Goal: Transaction & Acquisition: Purchase product/service

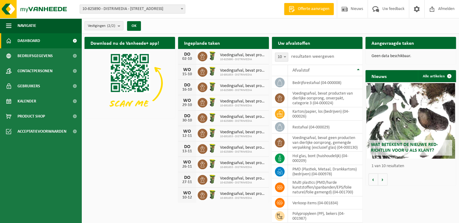
drag, startPoint x: 33, startPoint y: 116, endPoint x: 113, endPoint y: 120, distance: 80.1
click at [33, 116] on span "Product Shop" at bounding box center [31, 116] width 27 height 15
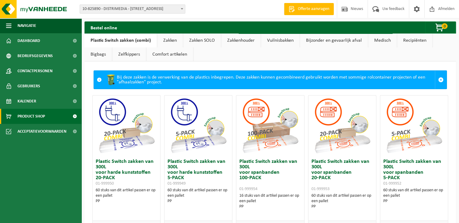
click at [169, 43] on link "Zakken" at bounding box center [170, 40] width 26 height 14
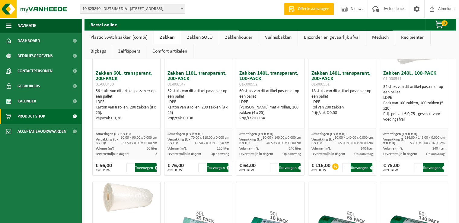
scroll to position [91, 0]
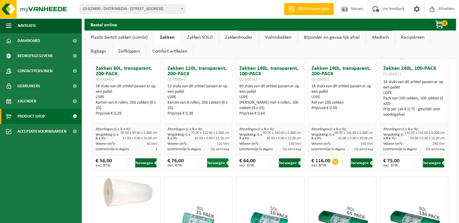
click at [212, 163] on button "Toevoegen" at bounding box center [217, 162] width 21 height 9
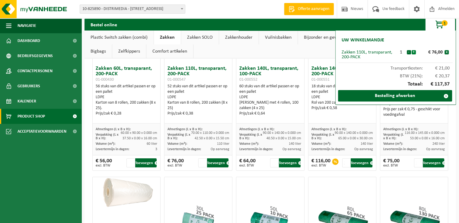
click at [413, 53] on button "+" at bounding box center [414, 52] width 4 height 4
click at [414, 52] on button "+" at bounding box center [414, 52] width 4 height 4
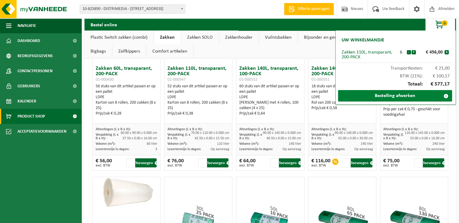
click at [403, 95] on link "Bestelling afwerken" at bounding box center [395, 95] width 114 height 11
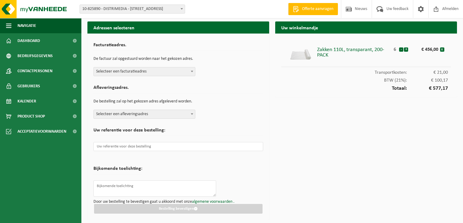
click at [190, 72] on span at bounding box center [192, 71] width 6 height 8
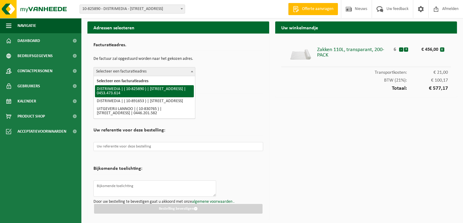
select select "89330"
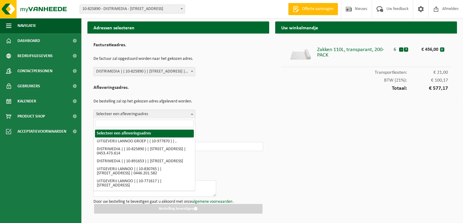
click at [192, 113] on b at bounding box center [192, 114] width 2 height 2
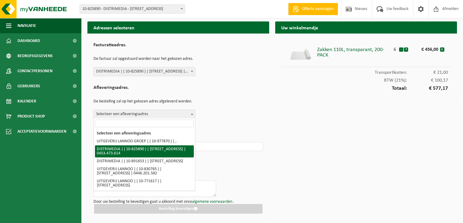
select select "89330"
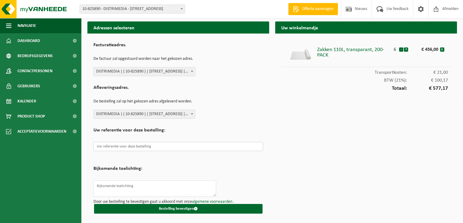
click at [107, 145] on input "text" at bounding box center [179, 146] width 170 height 9
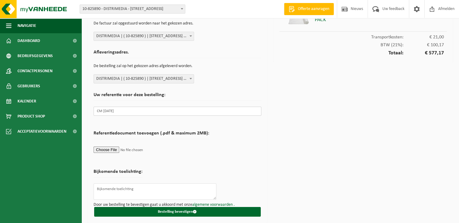
scroll to position [37, 0]
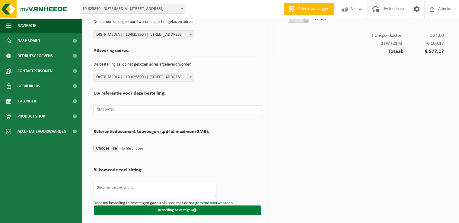
type input "CM oktober 2025"
click at [180, 210] on button "Bestelling bevestigen" at bounding box center [177, 210] width 167 height 10
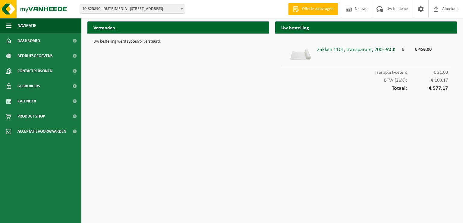
click at [331, 32] on h2 "Uw bestelling" at bounding box center [366, 27] width 182 height 12
click at [8, 41] on span at bounding box center [8, 40] width 5 height 15
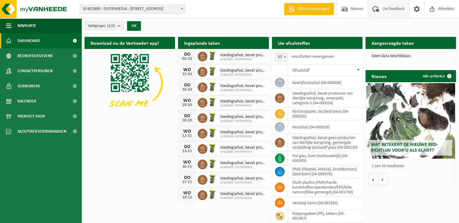
click at [387, 10] on span "Uw feedback" at bounding box center [393, 9] width 25 height 18
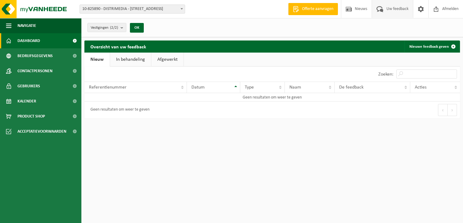
click at [43, 42] on link "Dashboard" at bounding box center [40, 40] width 81 height 15
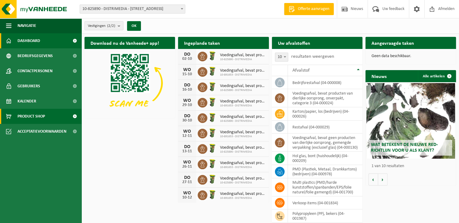
click at [35, 118] on span "Product Shop" at bounding box center [31, 116] width 27 height 15
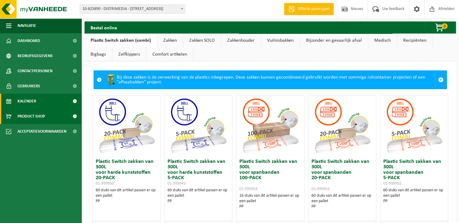
click at [37, 100] on link "Kalender" at bounding box center [40, 101] width 81 height 15
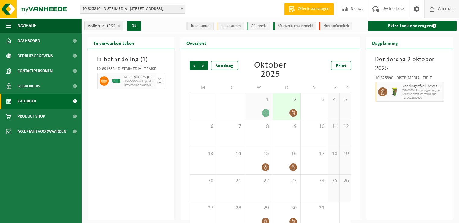
click at [446, 9] on span "Afmelden" at bounding box center [446, 9] width 19 height 18
